Goal: Task Accomplishment & Management: Complete application form

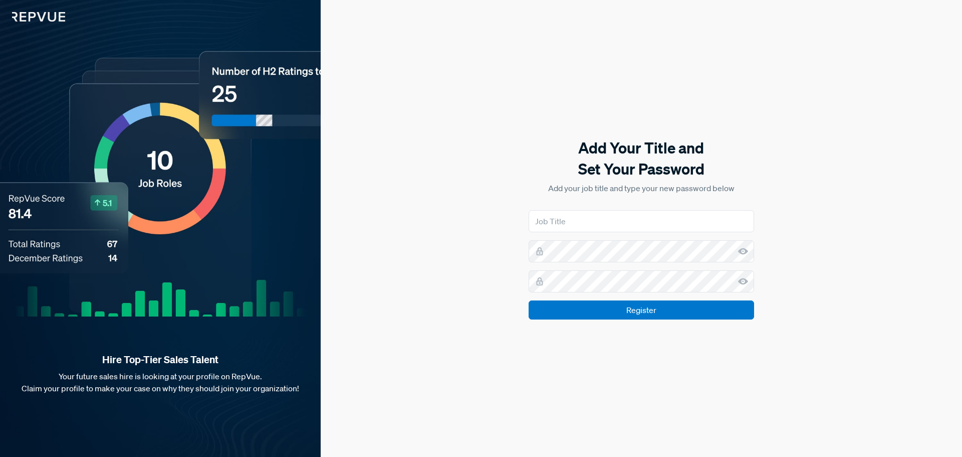
type input "Staff Sales Recruiter"
click at [741, 247] on icon at bounding box center [743, 251] width 10 height 10
click at [743, 281] on icon at bounding box center [743, 281] width 10 height 10
click at [663, 316] on input "Register" at bounding box center [642, 309] width 226 height 19
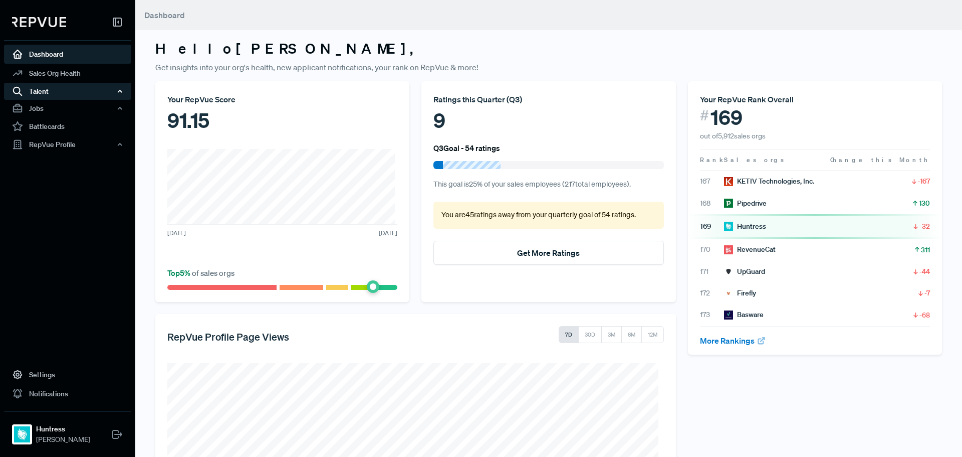
click at [61, 91] on div "Talent" at bounding box center [67, 91] width 127 height 17
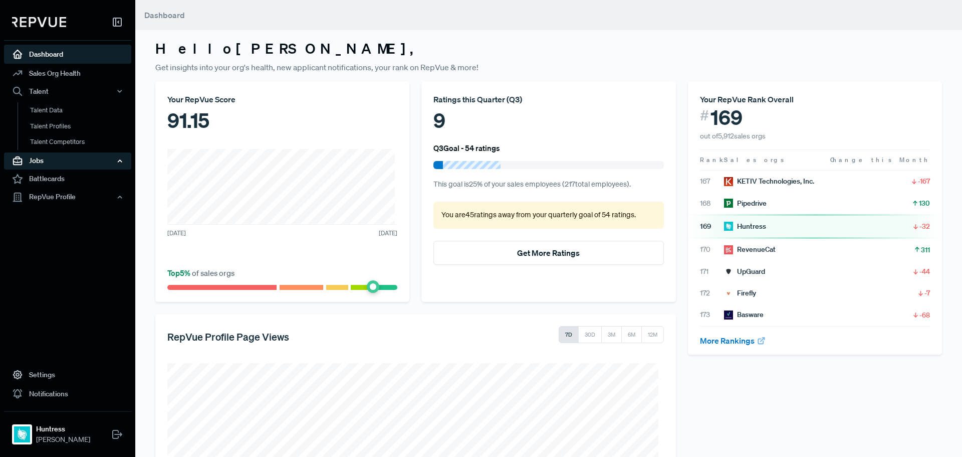
click at [57, 164] on div "Jobs" at bounding box center [67, 160] width 127 height 17
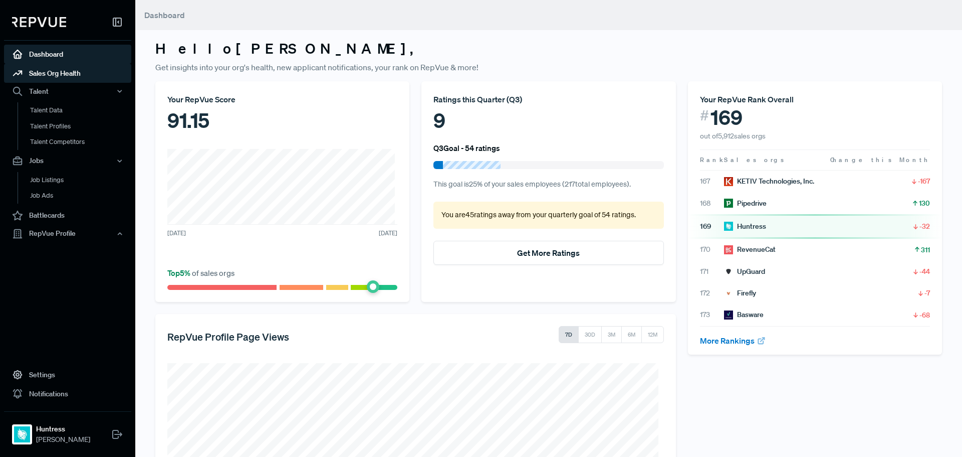
click at [61, 74] on link "Sales Org Health" at bounding box center [67, 73] width 127 height 19
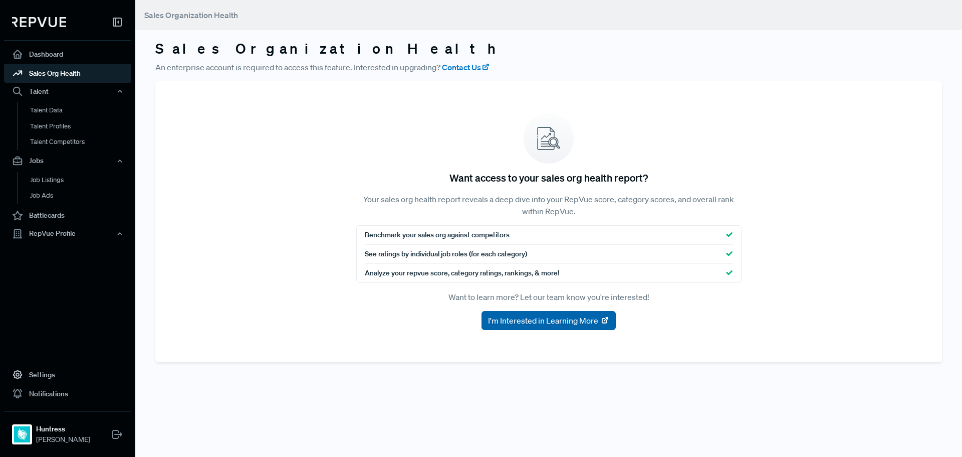
click at [544, 323] on span "I'm Interested in Learning More" at bounding box center [543, 320] width 110 height 12
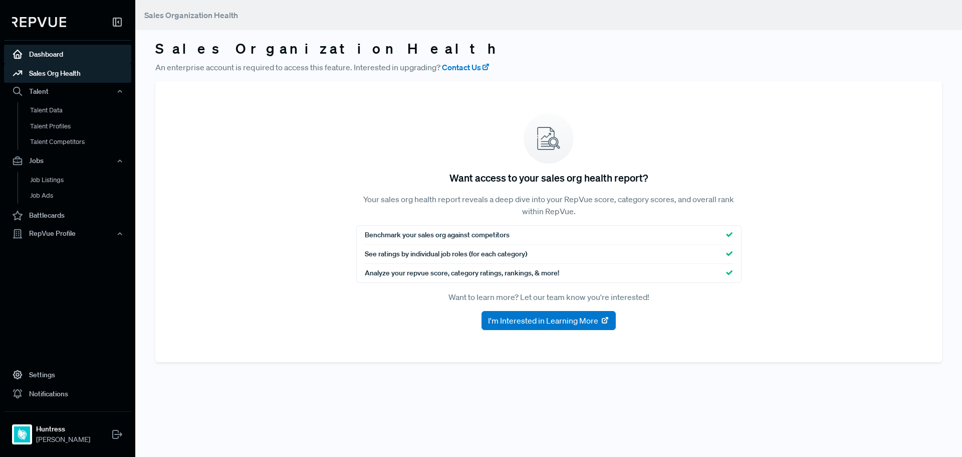
click at [63, 57] on link "Dashboard" at bounding box center [67, 54] width 127 height 19
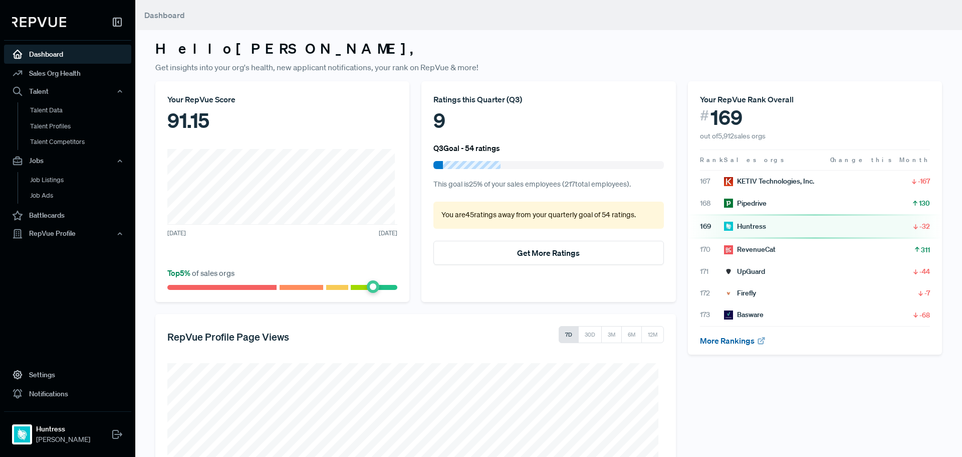
click at [744, 337] on link "More Rankings" at bounding box center [733, 340] width 66 height 10
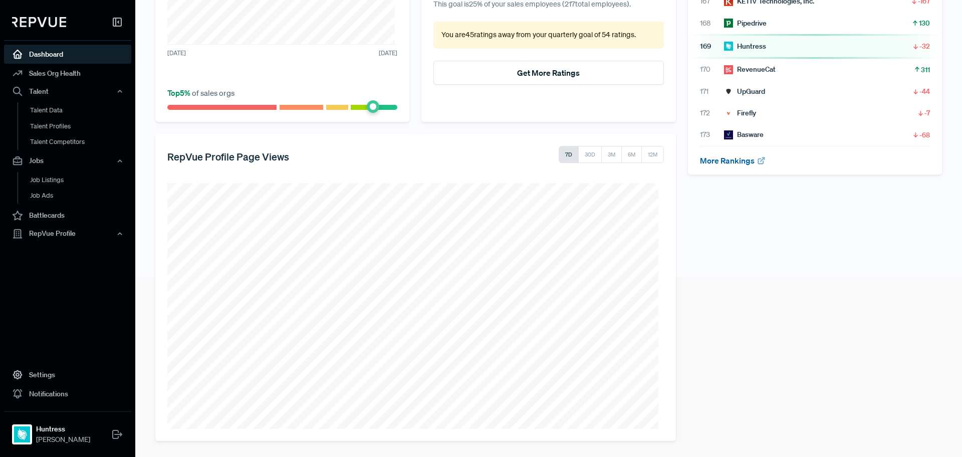
click at [735, 157] on link "More Rankings" at bounding box center [733, 160] width 66 height 10
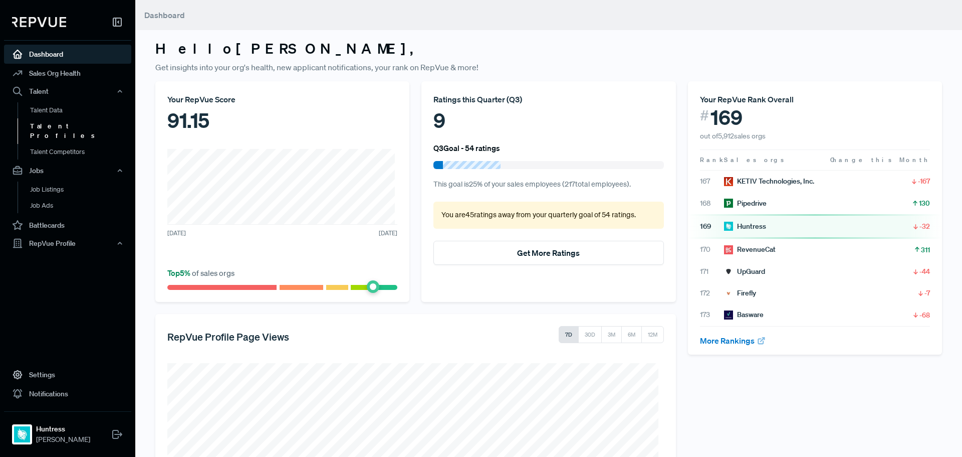
click at [52, 127] on link "Talent Profiles" at bounding box center [81, 131] width 127 height 26
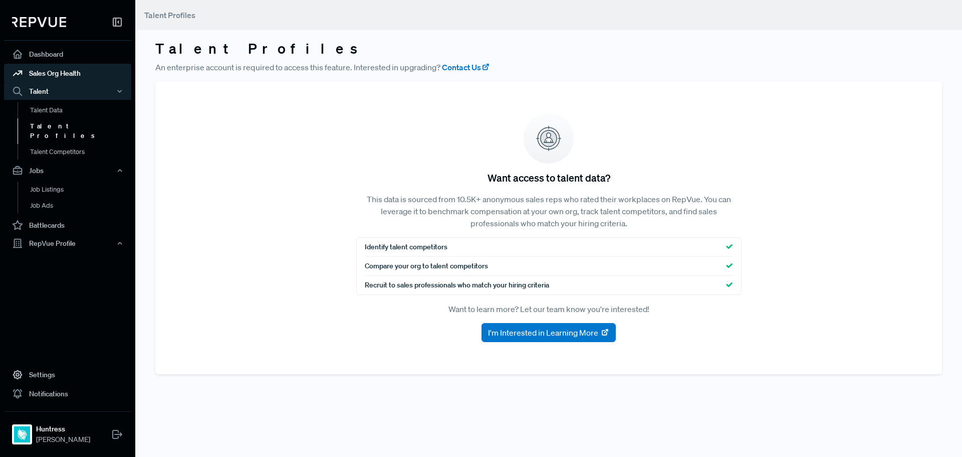
click at [36, 71] on link "Sales Org Health" at bounding box center [67, 73] width 127 height 19
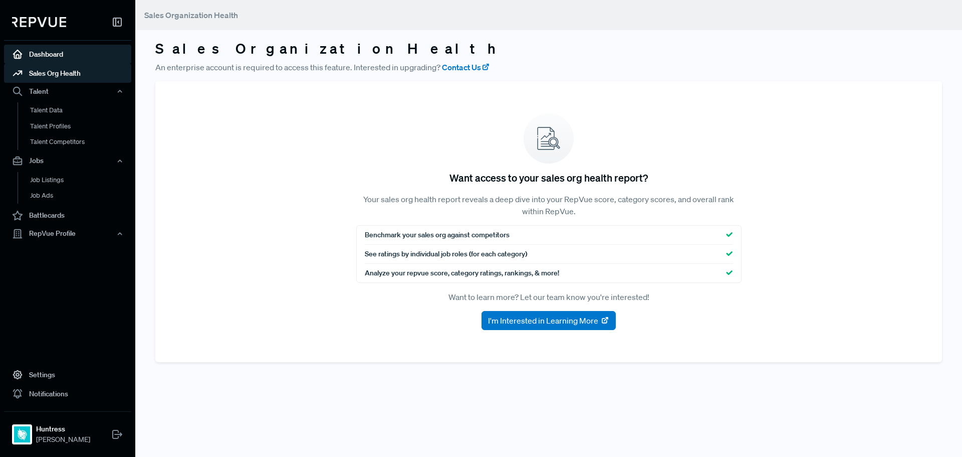
click at [47, 56] on link "Dashboard" at bounding box center [67, 54] width 127 height 19
